Goal: Information Seeking & Learning: Understand process/instructions

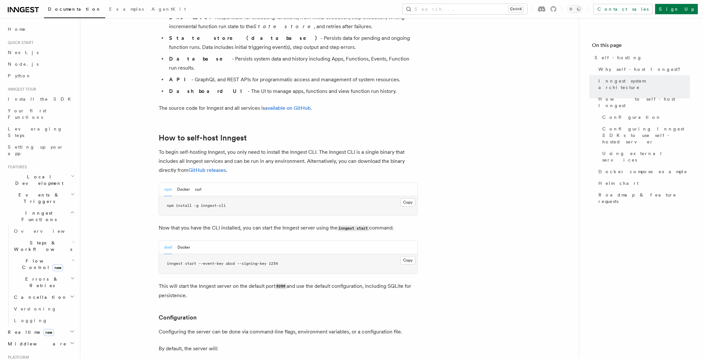
scroll to position [550, 0]
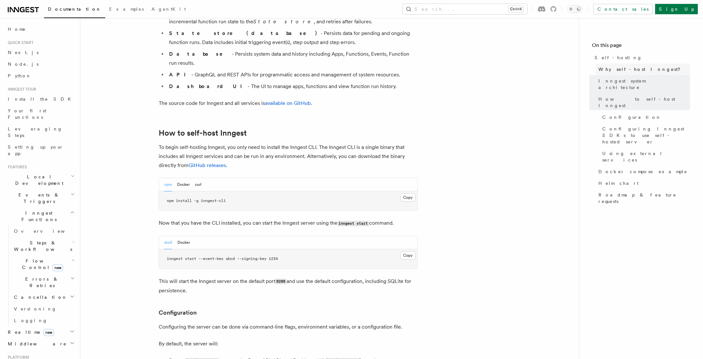
click at [631, 68] on span "Why self-host Inngest?" at bounding box center [641, 69] width 86 height 6
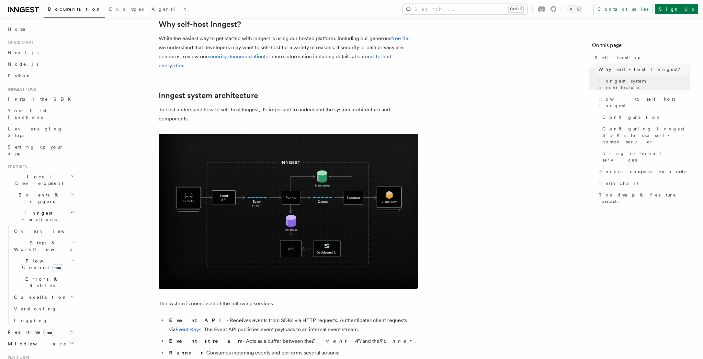
scroll to position [98, 0]
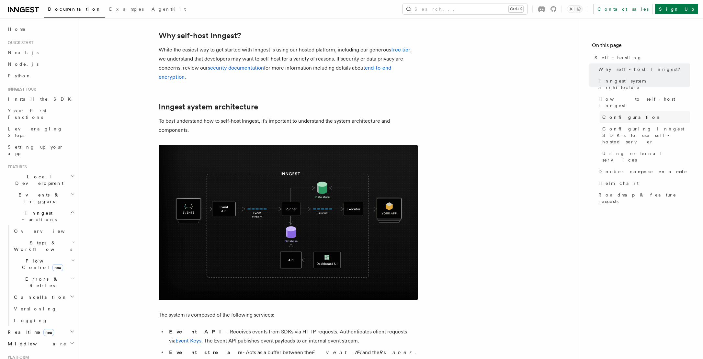
click at [630, 114] on span "Configuration" at bounding box center [631, 117] width 59 height 6
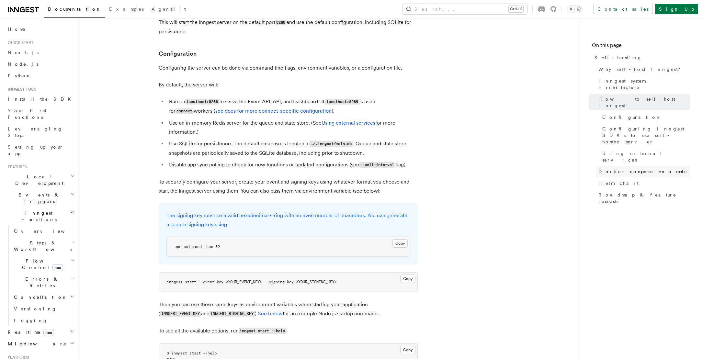
click at [624, 168] on span "Docker compose example" at bounding box center [642, 171] width 89 height 6
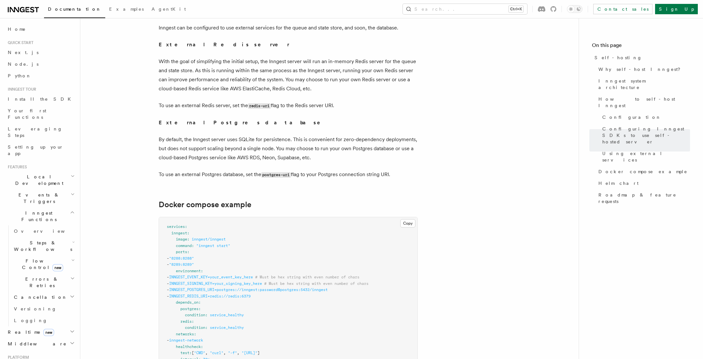
scroll to position [1561, 0]
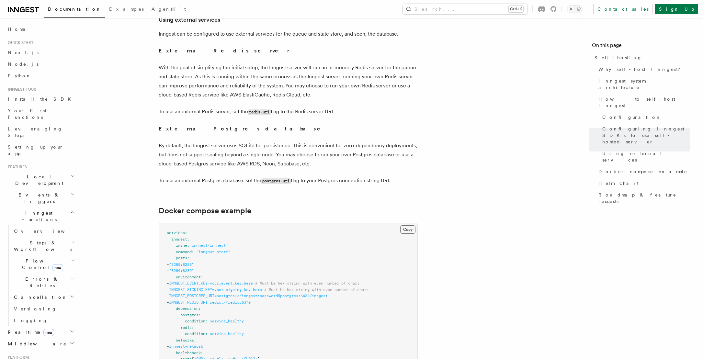
click at [410, 225] on button "Copy Copied" at bounding box center [407, 229] width 15 height 8
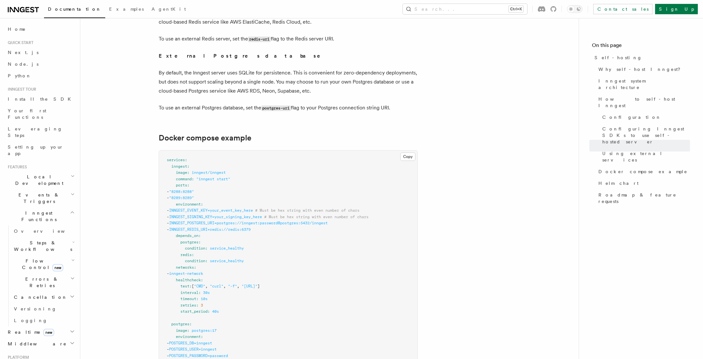
scroll to position [1496, 0]
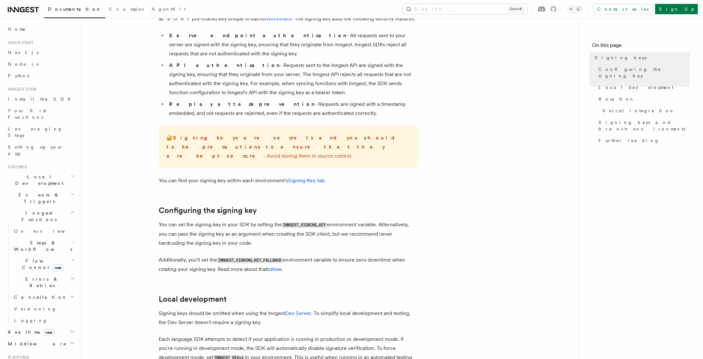
scroll to position [65, 0]
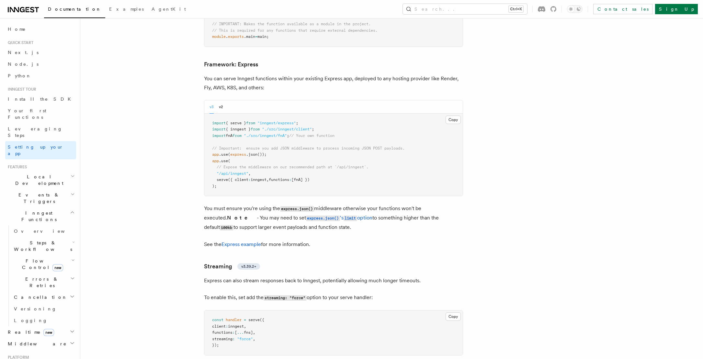
scroll to position [1665, 0]
drag, startPoint x: 501, startPoint y: 161, endPoint x: 305, endPoint y: 135, distance: 197.7
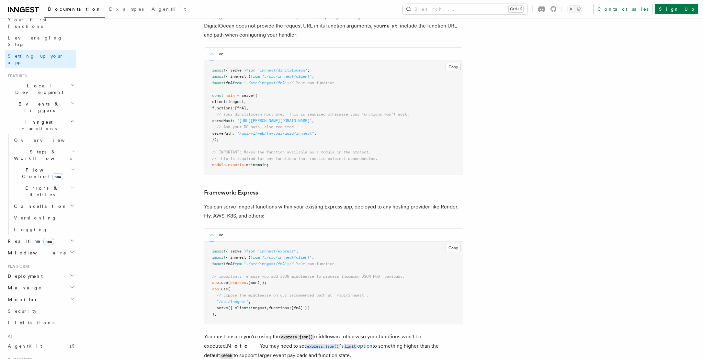
scroll to position [130, 0]
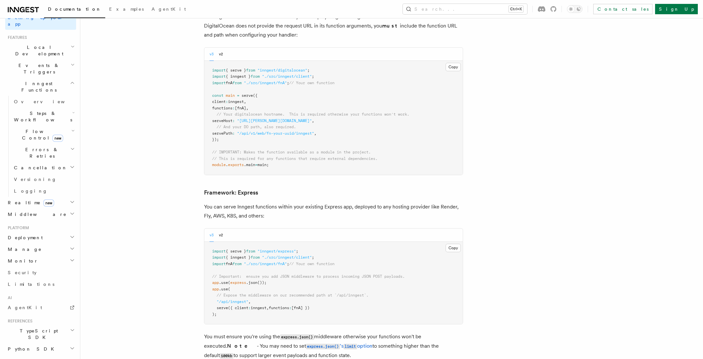
click at [30, 234] on span "Deployment" at bounding box center [24, 237] width 38 height 6
click at [31, 247] on span "Overview" at bounding box center [47, 249] width 67 height 5
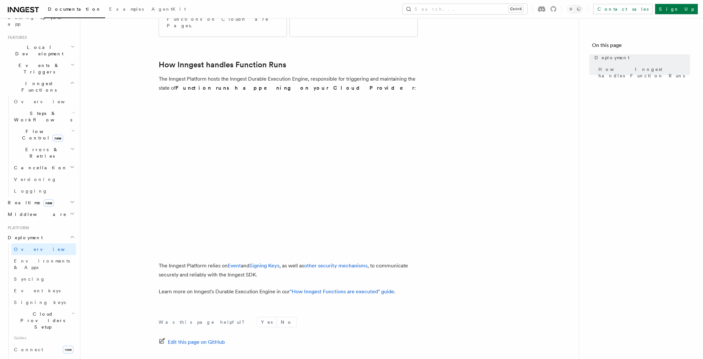
scroll to position [193, 0]
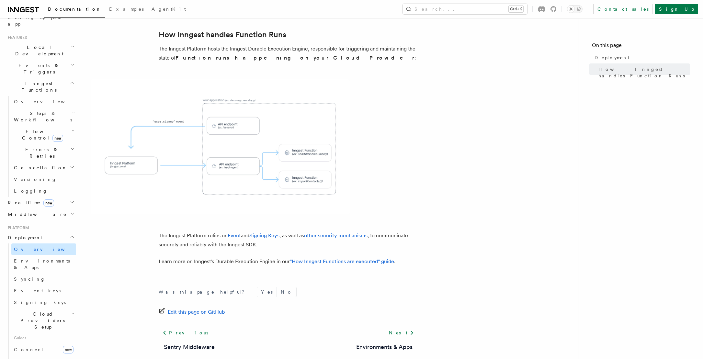
drag, startPoint x: 44, startPoint y: 190, endPoint x: 45, endPoint y: 195, distance: 4.4
click at [44, 244] on link "Overview" at bounding box center [43, 250] width 65 height 12
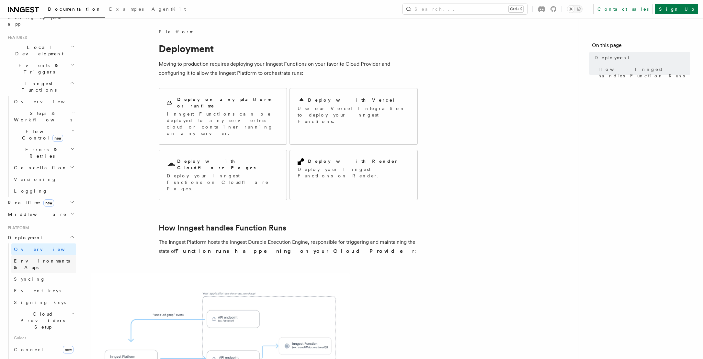
click at [50, 258] on span "Environments & Apps" at bounding box center [42, 264] width 56 height 12
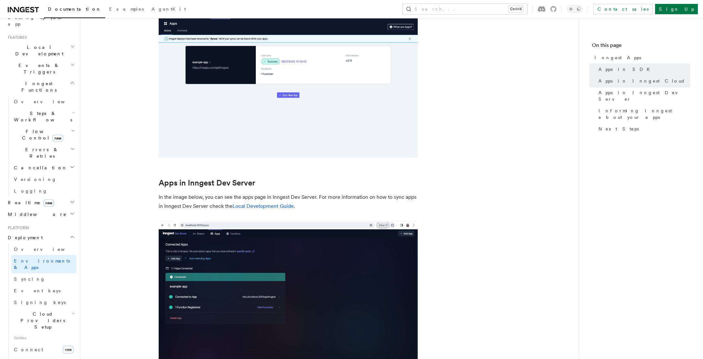
scroll to position [615, 0]
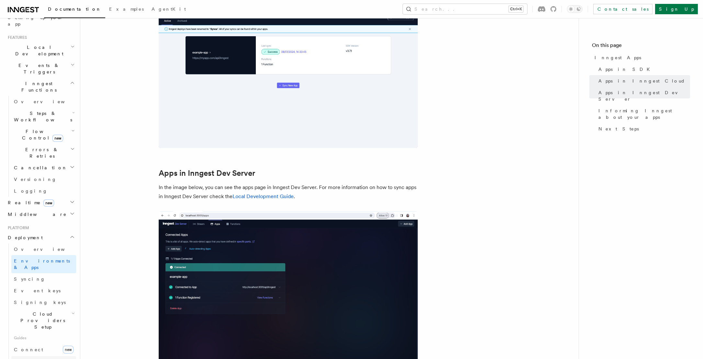
click at [34, 359] on span "Self hosting" at bounding box center [38, 361] width 48 height 5
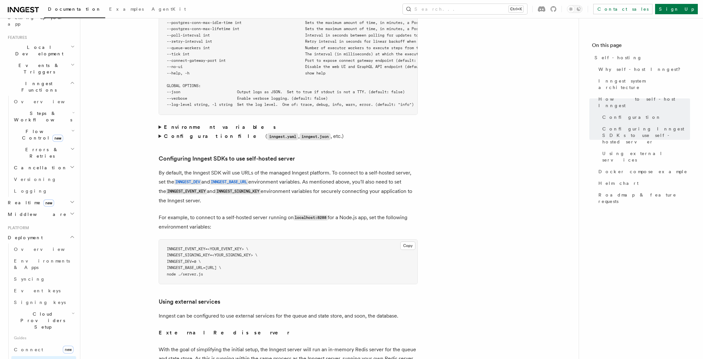
scroll to position [1295, 0]
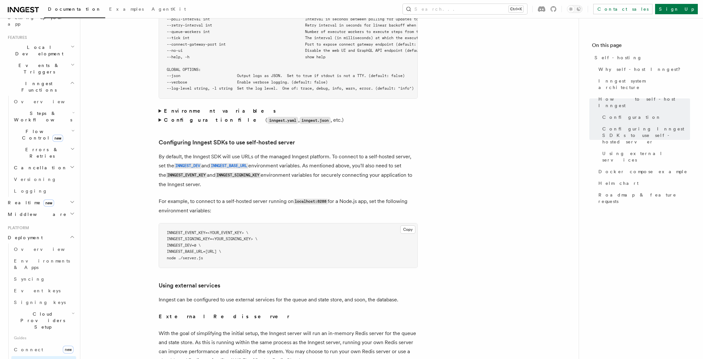
drag, startPoint x: 261, startPoint y: 188, endPoint x: 421, endPoint y: 209, distance: 161.6
click at [399, 197] on p "For example, to connect to a self-hosted server running on localhost:8288 for a…" at bounding box center [288, 206] width 259 height 18
drag, startPoint x: 260, startPoint y: 239, endPoint x: 171, endPoint y: 234, distance: 88.5
click at [171, 234] on pre "INNGEST_EVENT_KEY=<YOUR_EVENT_KEY> \ INNGEST_SIGNING_KEY=<YOUR_SIGNING_KEY> \ I…" at bounding box center [288, 245] width 258 height 45
copy code "INNGEST_DEV=0 \ INNGEST_BASE_URL=http://localhost:8288"
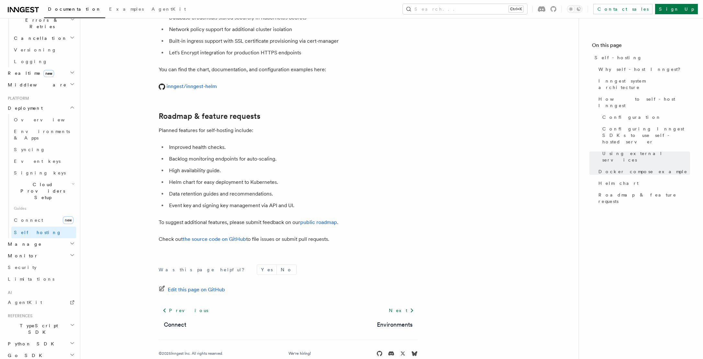
scroll to position [264, 0]
click at [632, 84] on span "Inngest system architecture" at bounding box center [644, 84] width 92 height 13
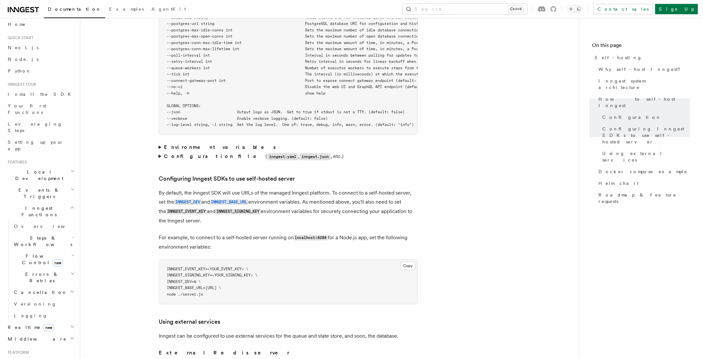
scroll to position [1263, 0]
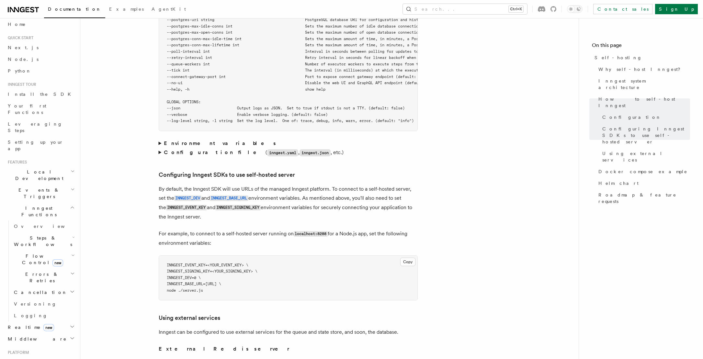
click at [159, 139] on summary "Environment variables" at bounding box center [288, 143] width 259 height 9
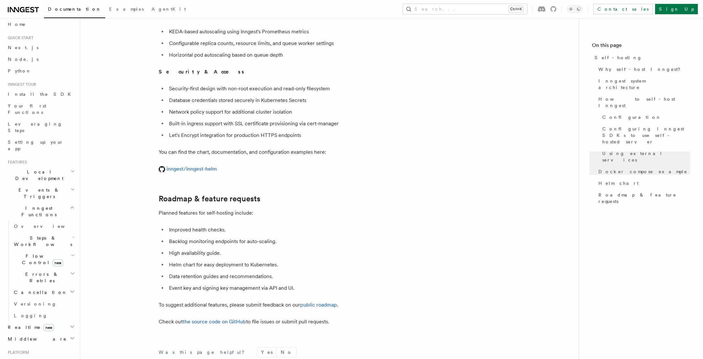
scroll to position [2396, 0]
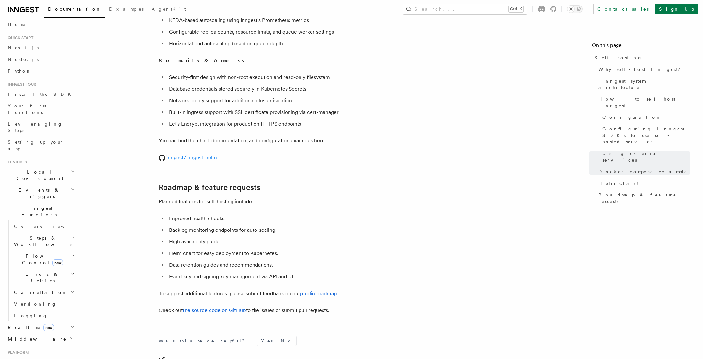
click at [193, 154] on link "inngest/inngest-helm" at bounding box center [188, 157] width 58 height 6
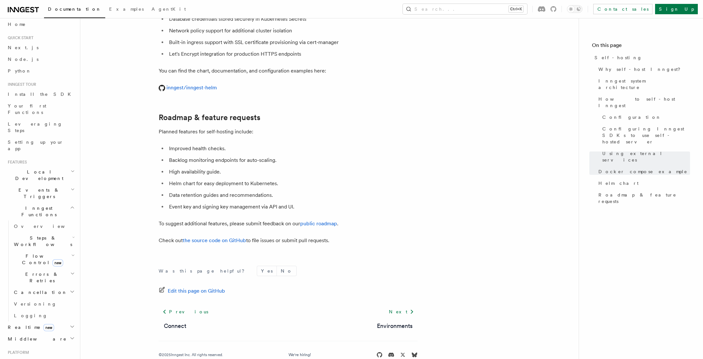
scroll to position [2467, 0]
drag, startPoint x: 402, startPoint y: 291, endPoint x: 408, endPoint y: 298, distance: 9.0
click at [408, 298] on footer "Was this page helpful? Yes No Edit this page on GitHub Previous Connect Next En…" at bounding box center [288, 311] width 259 height 92
click at [408, 307] on icon at bounding box center [412, 311] width 8 height 8
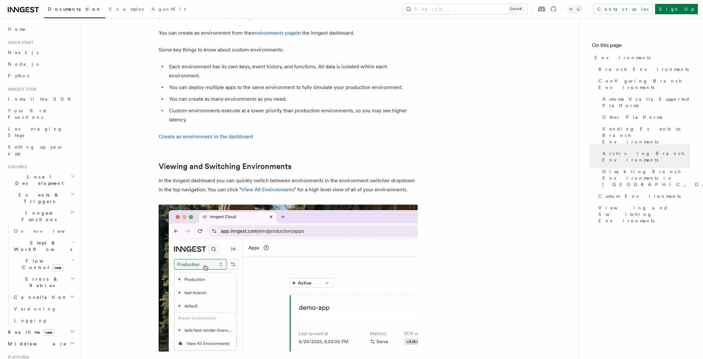
scroll to position [1464, 0]
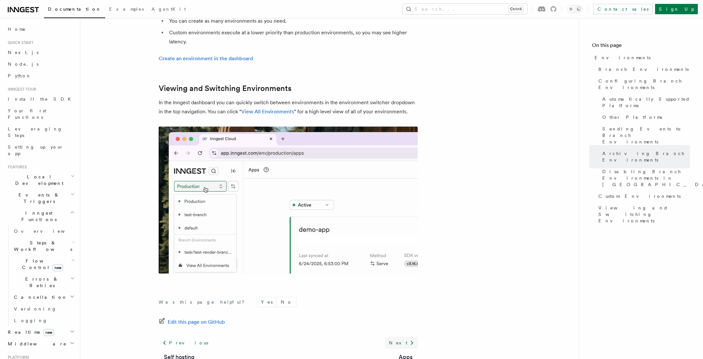
click at [401, 337] on link "Next" at bounding box center [401, 343] width 33 height 12
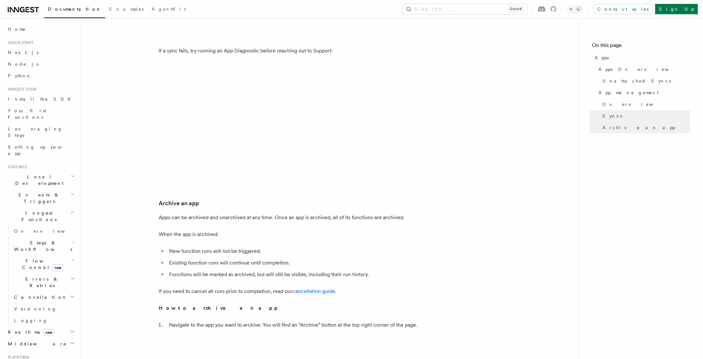
scroll to position [1036, 0]
